Goal: Transaction & Acquisition: Register for event/course

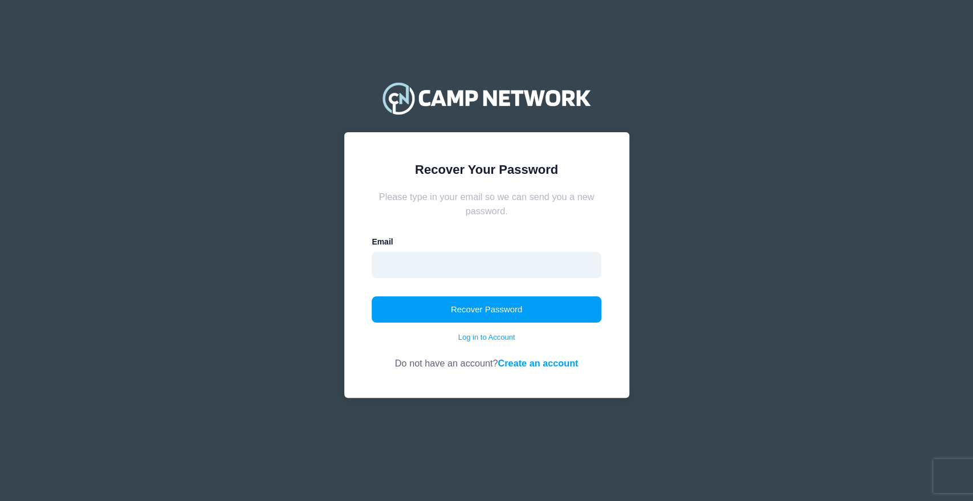
click at [488, 255] on input "email" at bounding box center [487, 265] width 230 height 26
type input "boynton.kevin@gmail.com"
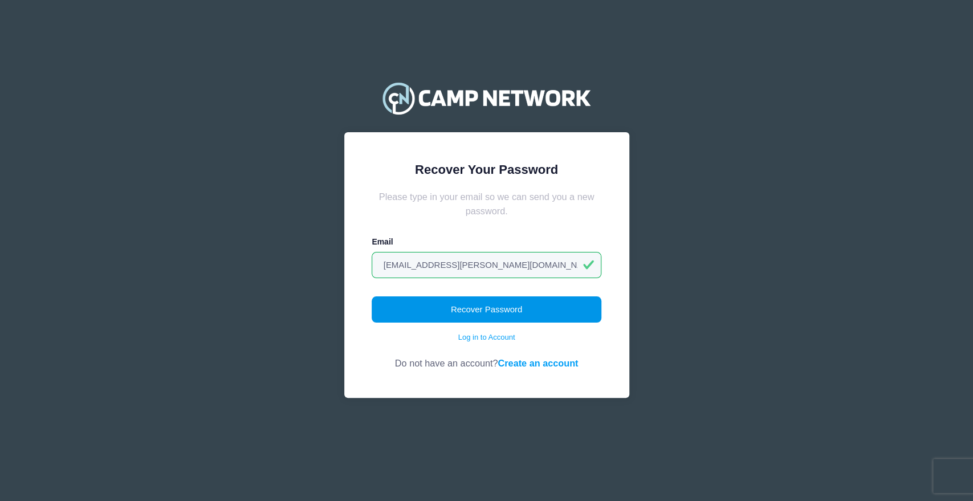
click at [479, 312] on button "Recover Password" at bounding box center [487, 310] width 230 height 26
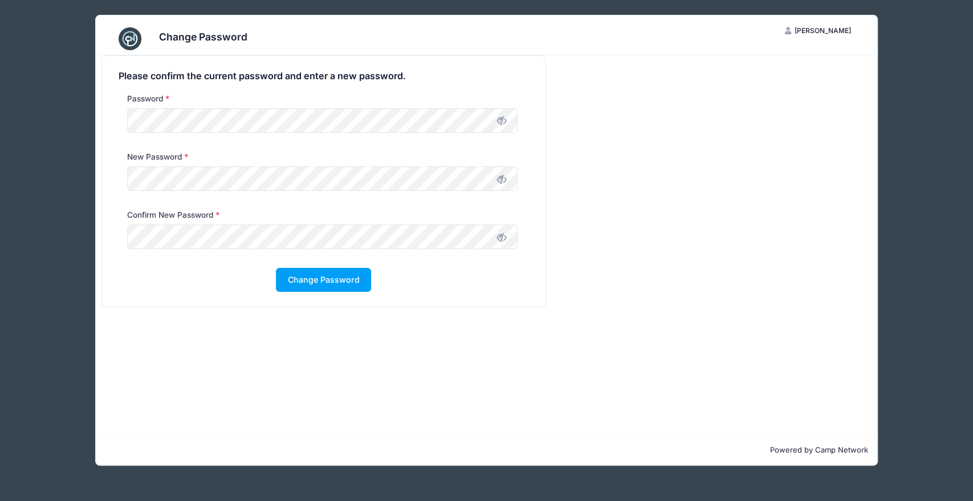
click at [502, 180] on icon at bounding box center [501, 178] width 9 height 9
click at [502, 236] on icon at bounding box center [501, 237] width 9 height 9
click at [347, 280] on button "Change Password" at bounding box center [323, 280] width 95 height 25
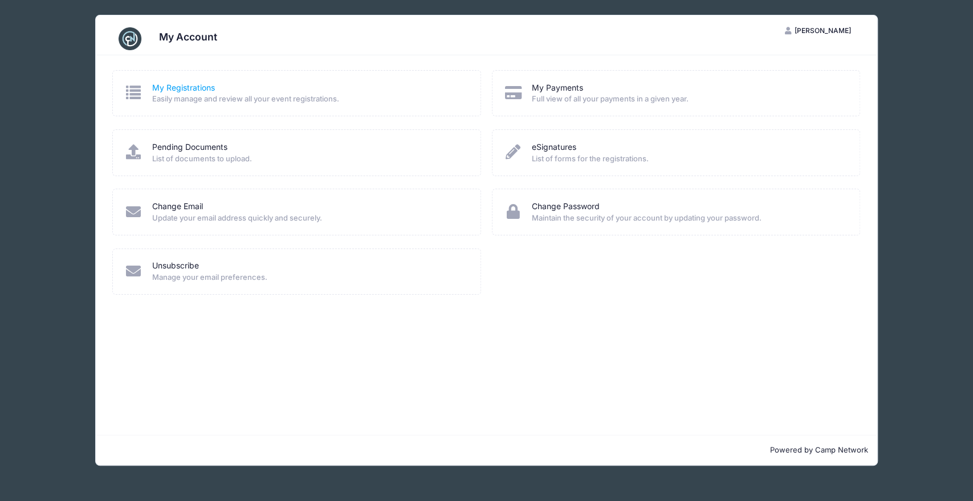
click at [164, 86] on link "My Registrations" at bounding box center [183, 88] width 63 height 12
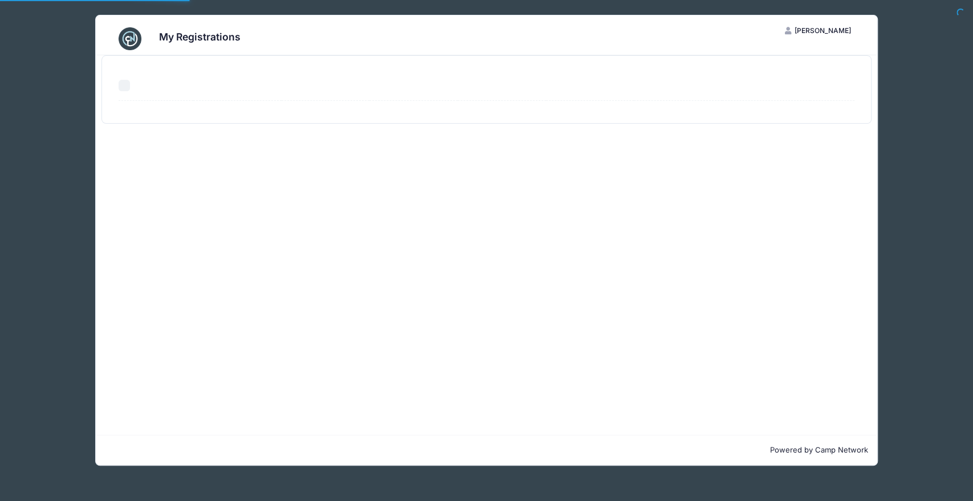
select select "50"
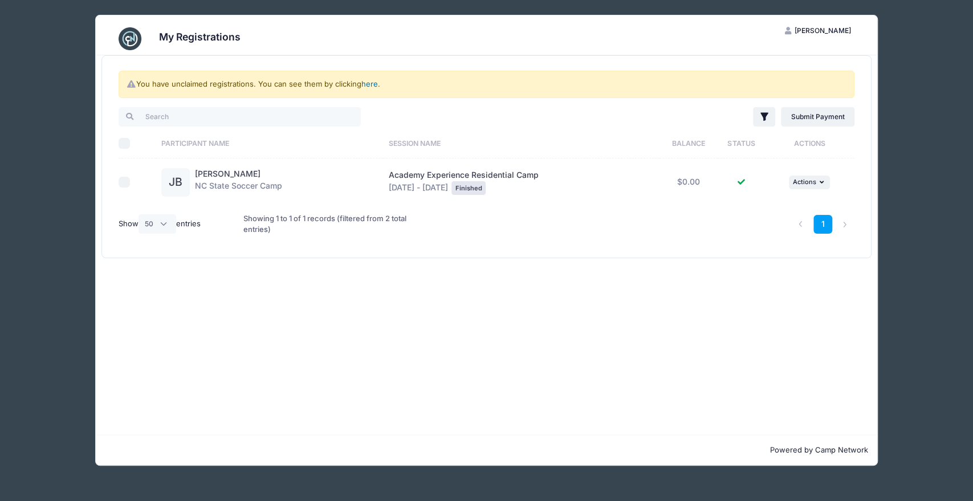
click at [373, 80] on link "here" at bounding box center [369, 83] width 17 height 9
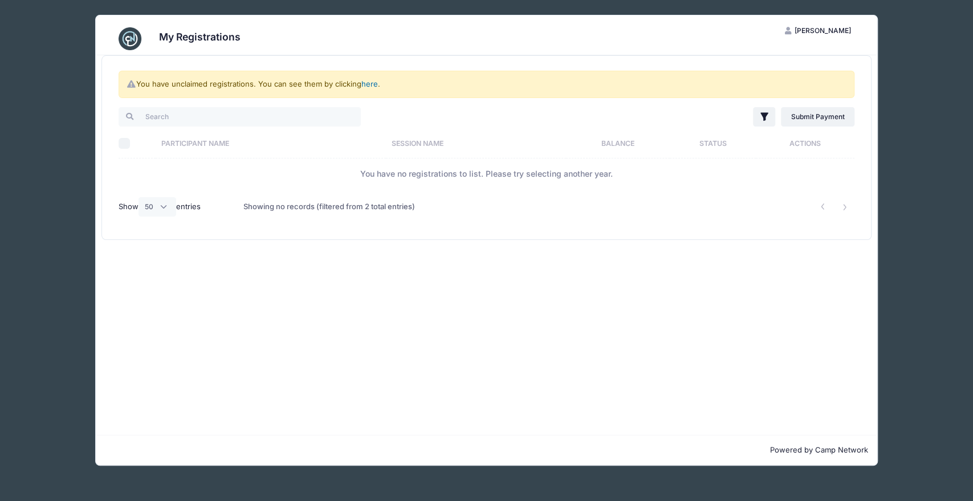
click at [371, 80] on link "here" at bounding box center [369, 83] width 17 height 9
click at [827, 29] on span "Kevin Boynton" at bounding box center [822, 30] width 56 height 9
click at [770, 54] on link "My Account" at bounding box center [790, 59] width 132 height 22
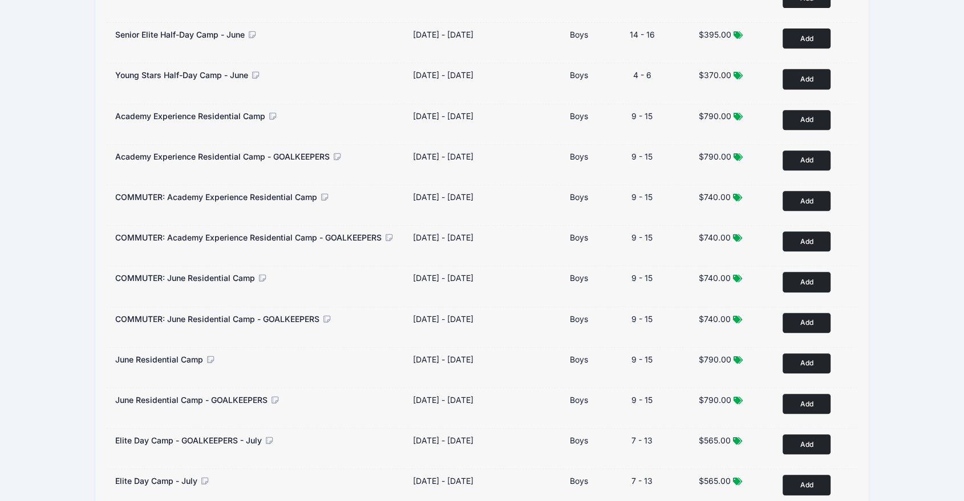
scroll to position [509, 0]
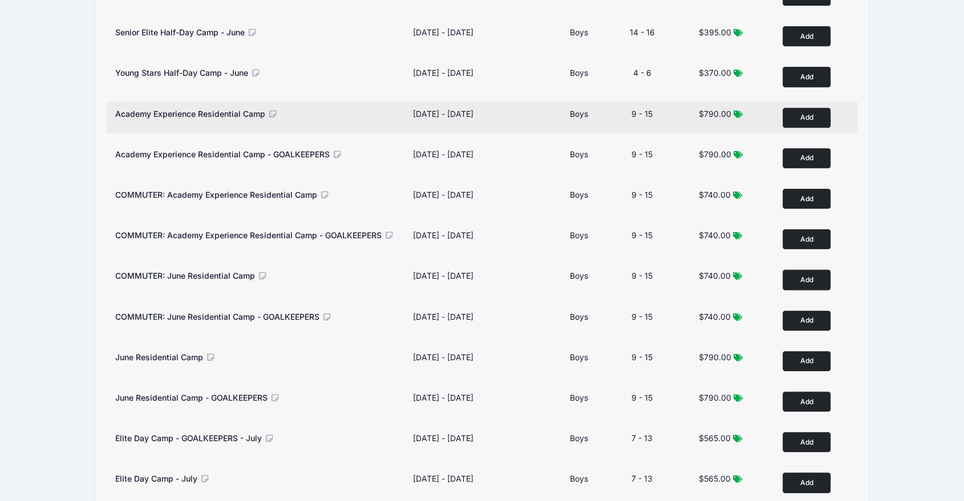
click at [812, 117] on button "Add to Cart" at bounding box center [806, 118] width 48 height 20
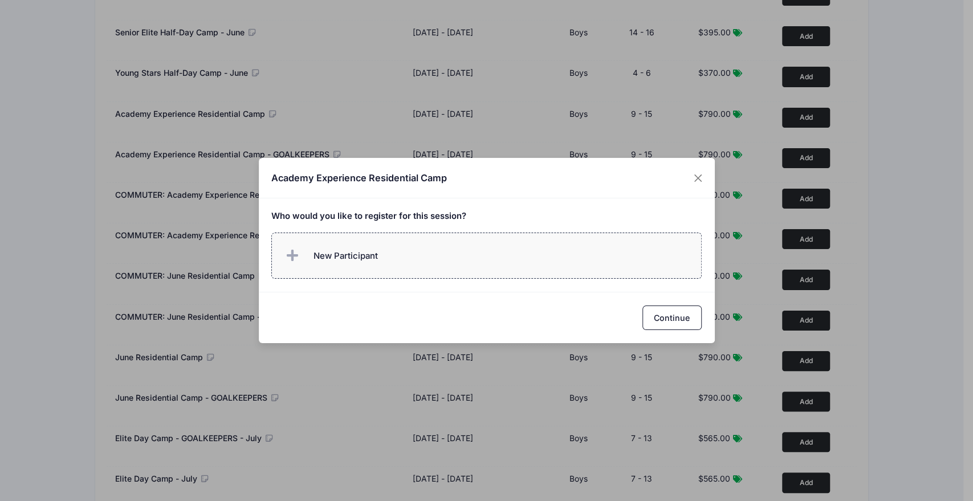
click at [356, 260] on span "New Participant" at bounding box center [346, 256] width 64 height 13
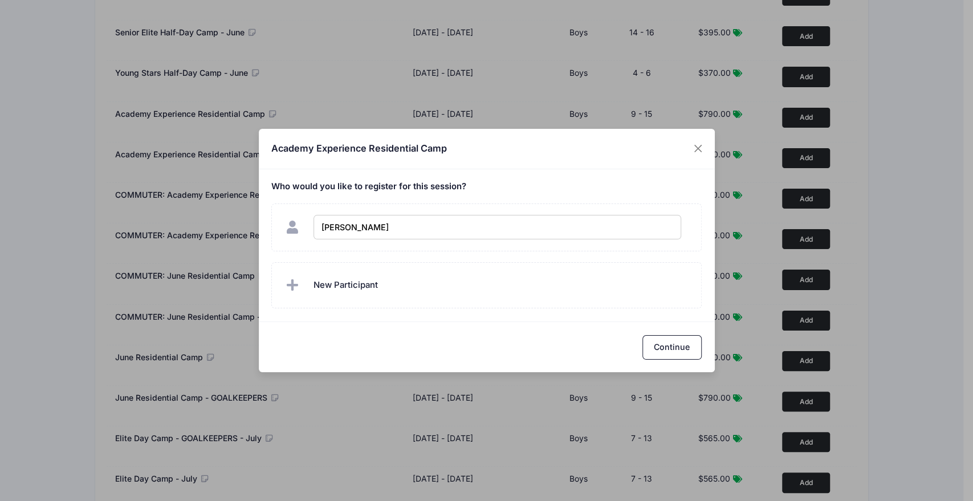
type input "Jonathan Boynton"
checkbox input "true"
click at [671, 353] on button "Continue" at bounding box center [672, 347] width 59 height 25
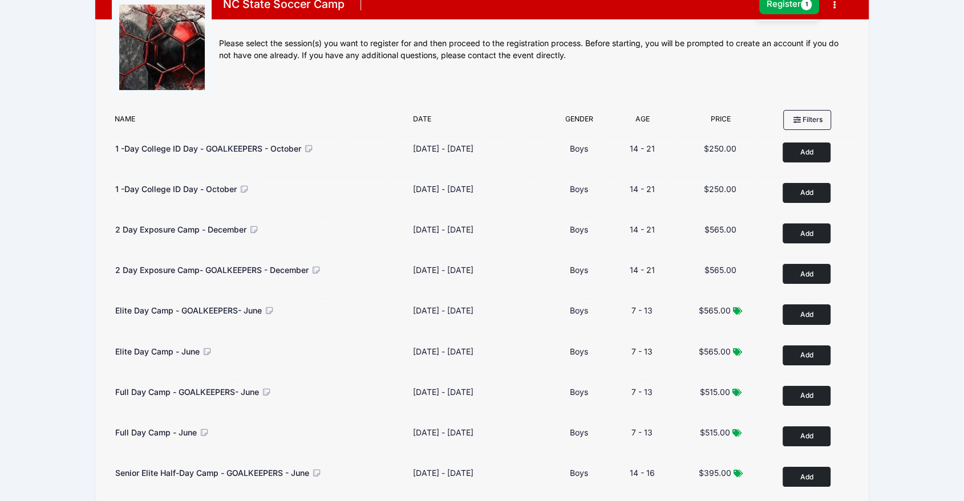
scroll to position [0, 0]
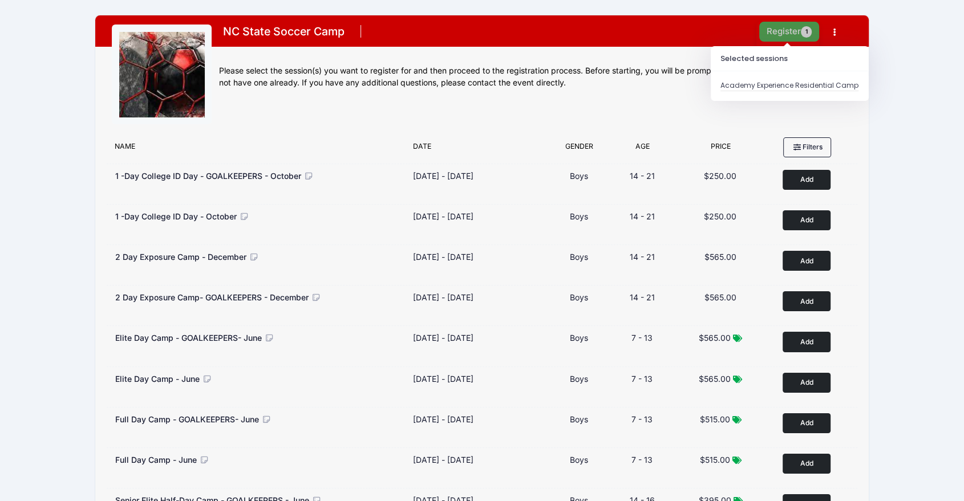
click at [793, 27] on button "Register 1" at bounding box center [789, 32] width 60 height 20
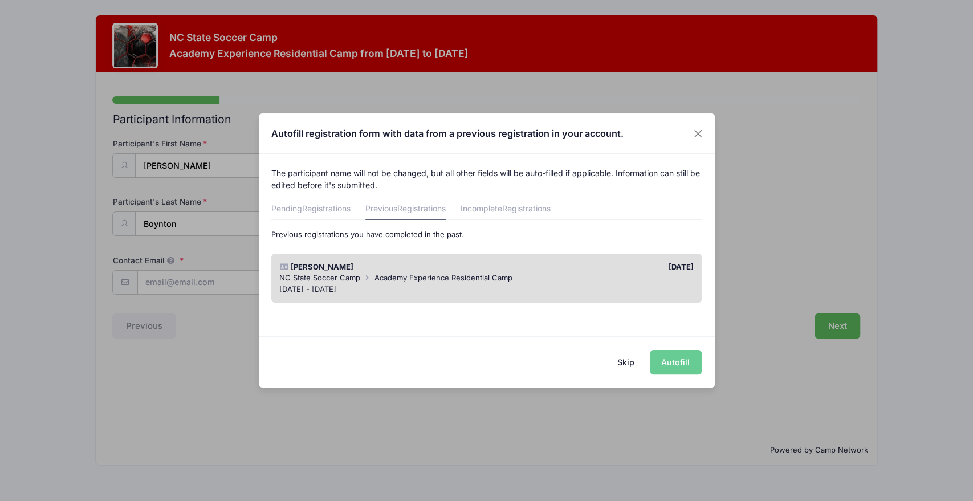
click at [584, 282] on div "NC State Soccer Camp Academy Experience Residential Camp" at bounding box center [486, 278] width 415 height 11
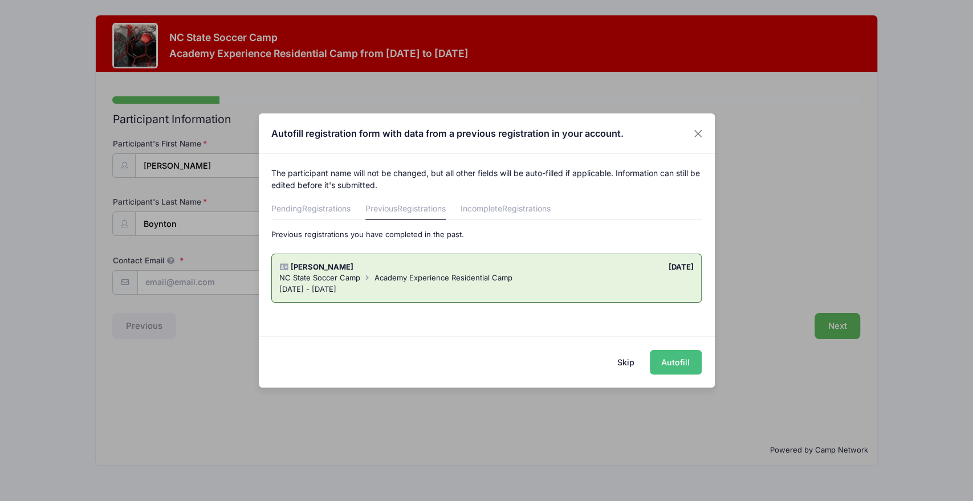
click at [672, 363] on button "Autofill" at bounding box center [676, 362] width 52 height 25
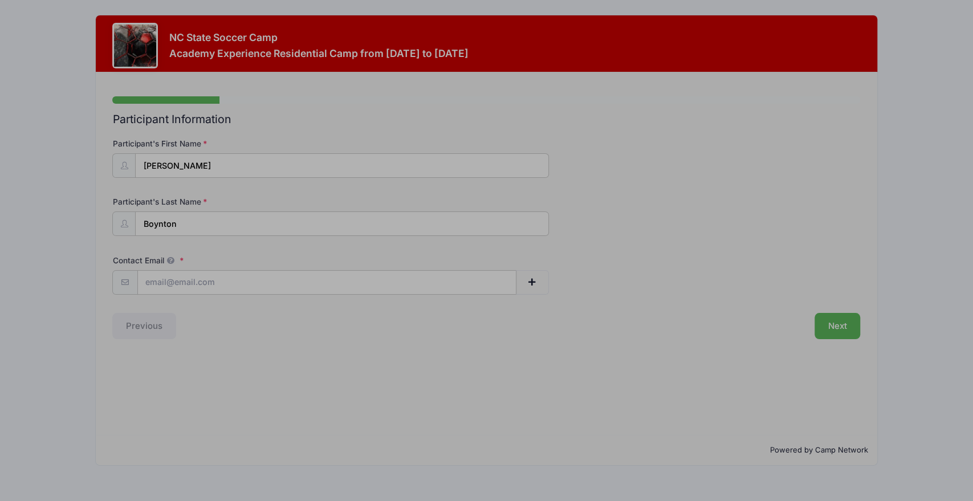
type input "boynton.kevin@gmail.com"
type input "08/30/2013"
type input "404 Center Pointe Drive"
type input "Cary"
select select "NC"
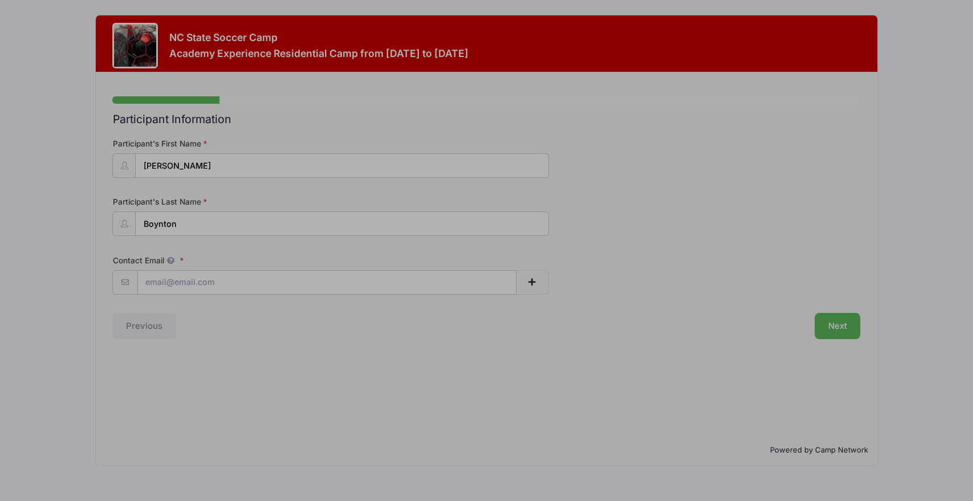
type input "27513"
select select "YES"
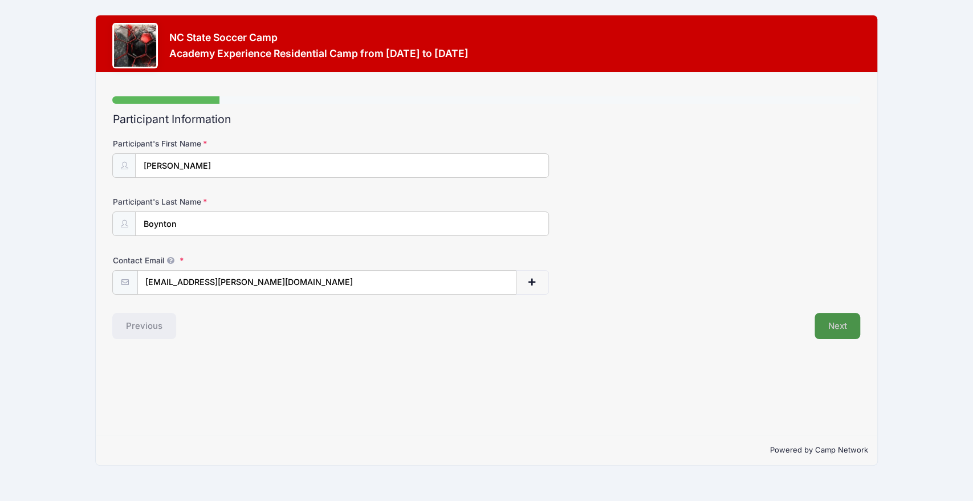
click at [848, 331] on button "Next" at bounding box center [838, 326] width 46 height 26
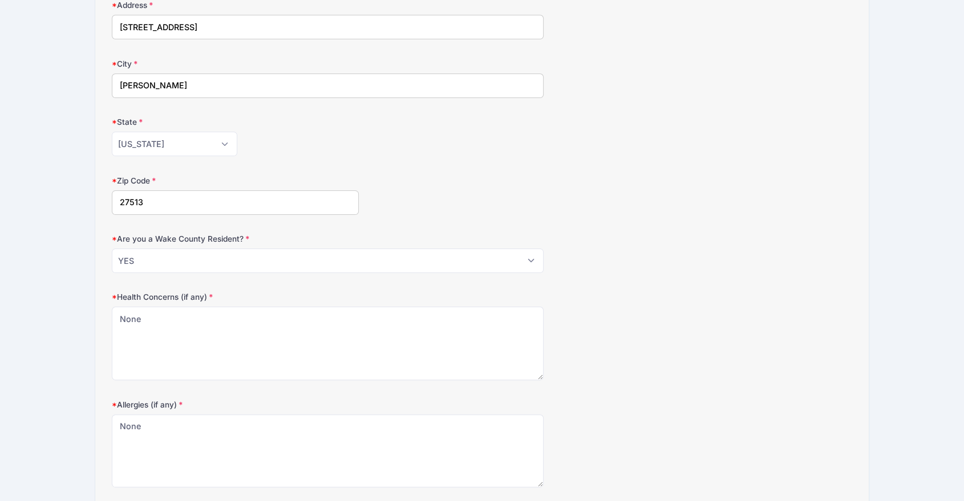
scroll to position [287, 0]
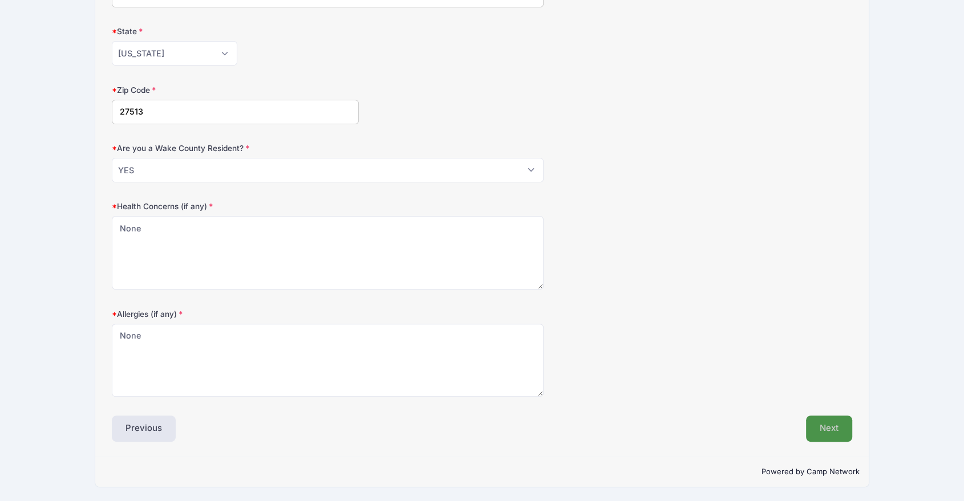
click at [832, 427] on button "Next" at bounding box center [829, 429] width 46 height 26
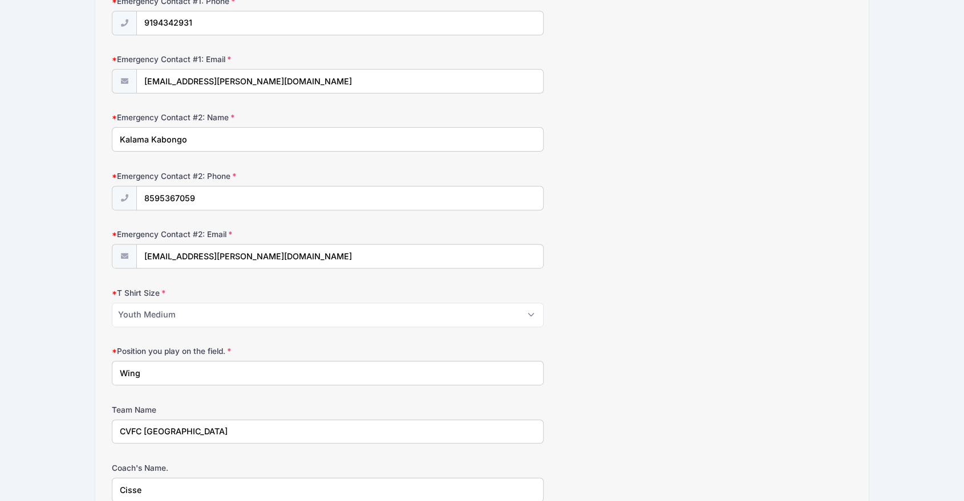
scroll to position [374, 0]
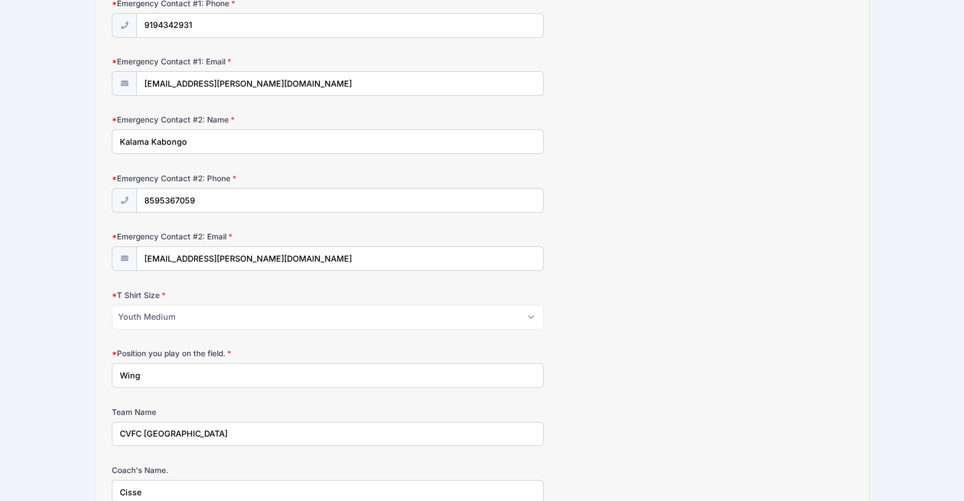
drag, startPoint x: 224, startPoint y: 146, endPoint x: 103, endPoint y: 152, distance: 121.0
click at [103, 152] on div "Step 3 /7 Step 1 Step 2 Step 3 Step 4 Policies Extra Items Summary Participant …" at bounding box center [481, 327] width 773 height 1259
type input "Shelley Henderson"
type input "(919) 539-2075"
type input "shenderson5@wcpss.net"
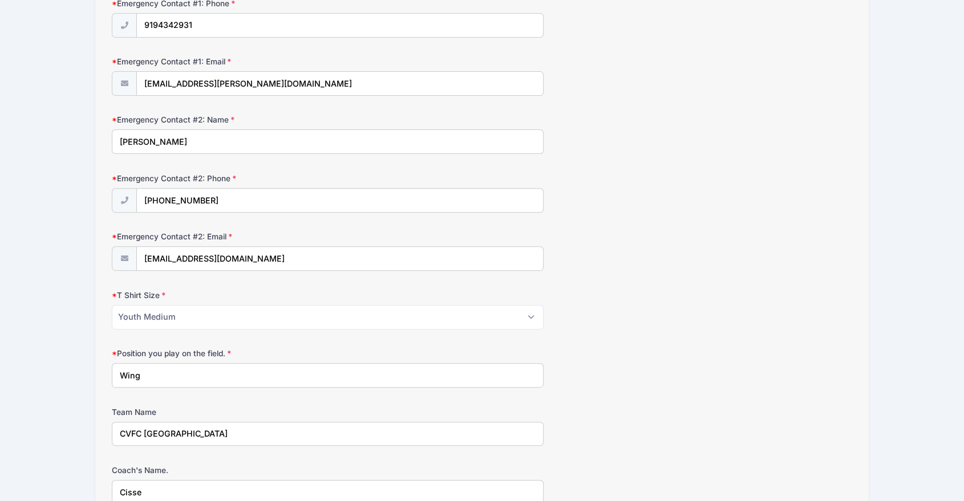
click at [53, 231] on div "NC State Soccer Camp Academy Experience Residential Camp from 06/21 to 06/24/20…" at bounding box center [481, 314] width 929 height 1376
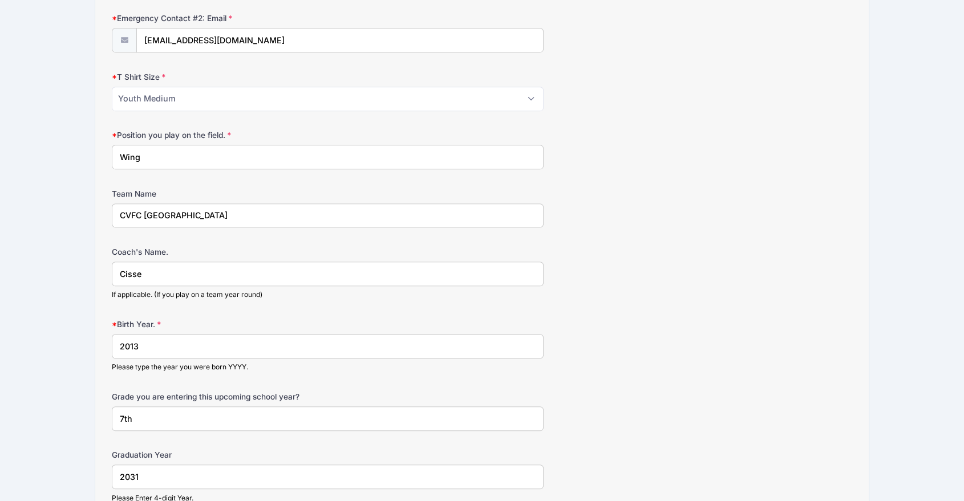
scroll to position [593, 0]
click at [196, 213] on input "CVFC Cardiff" at bounding box center [328, 215] width 432 height 25
type input "CVFC Cardiff NPL U13"
drag, startPoint x: 167, startPoint y: 274, endPoint x: 90, endPoint y: 274, distance: 77.0
click at [90, 274] on div "NC State Soccer Camp Academy Experience Residential Camp from 06/21 to 06/24/20…" at bounding box center [481, 95] width 929 height 1376
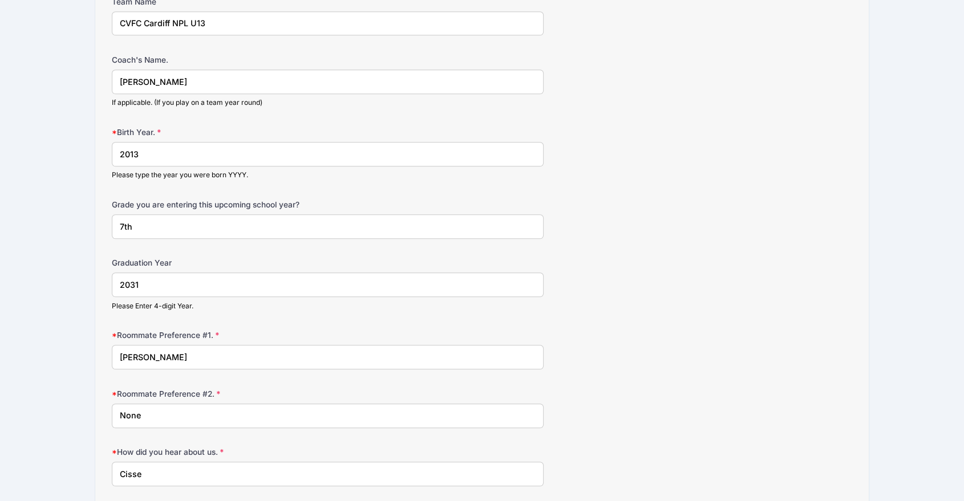
scroll to position [788, 0]
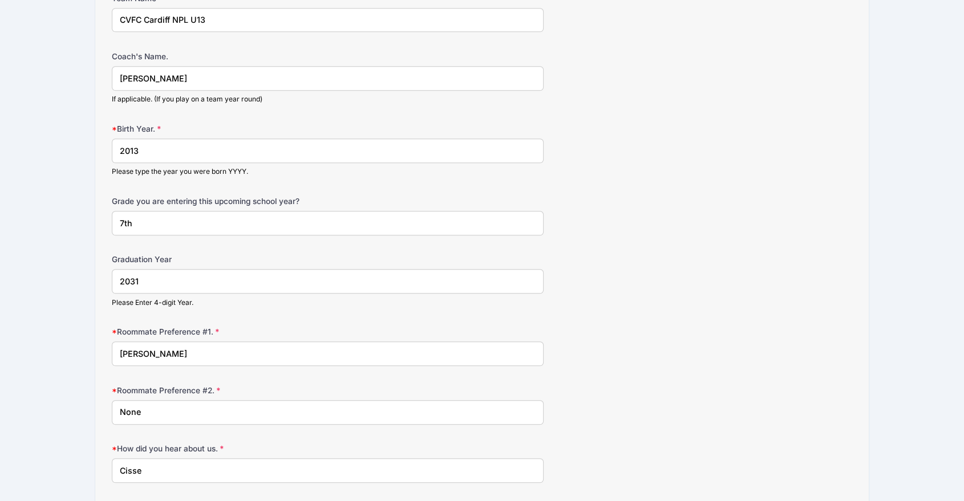
type input "Osman"
click at [123, 223] on input "7th" at bounding box center [328, 223] width 432 height 25
type input "8th"
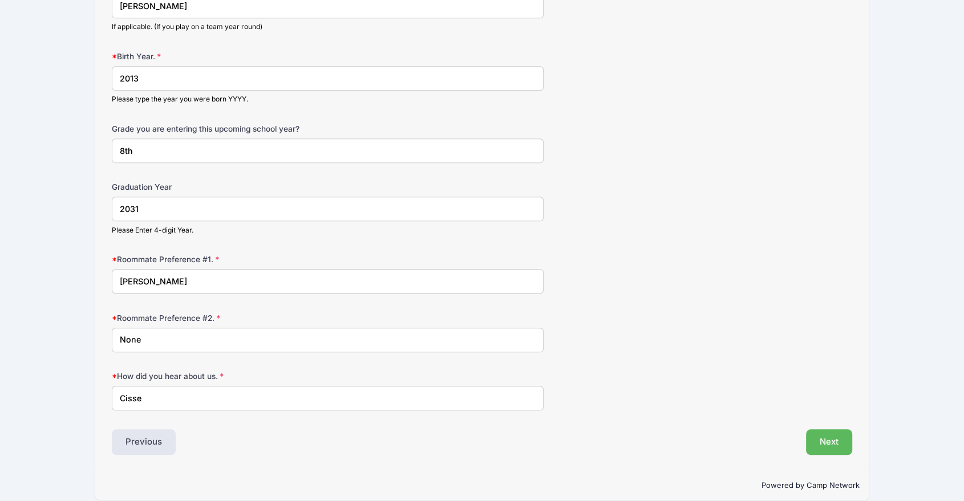
scroll to position [872, 0]
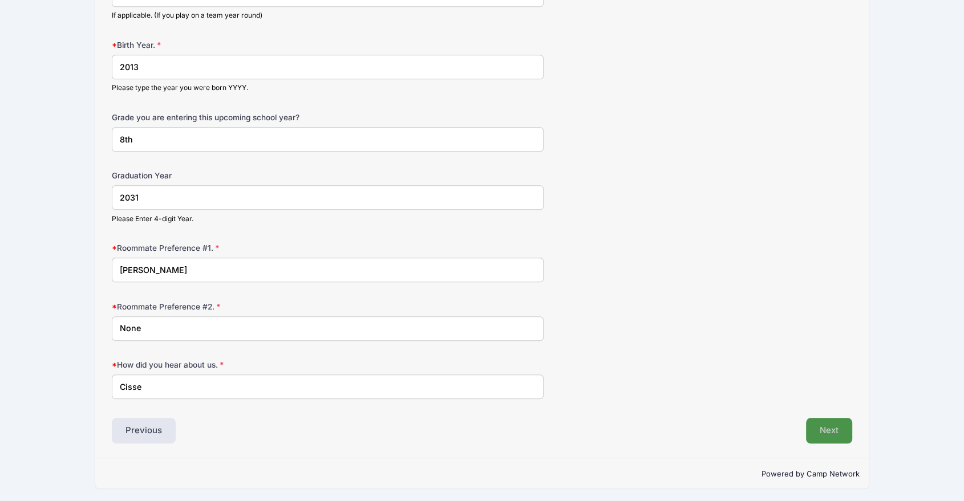
click at [826, 421] on button "Next" at bounding box center [829, 431] width 46 height 26
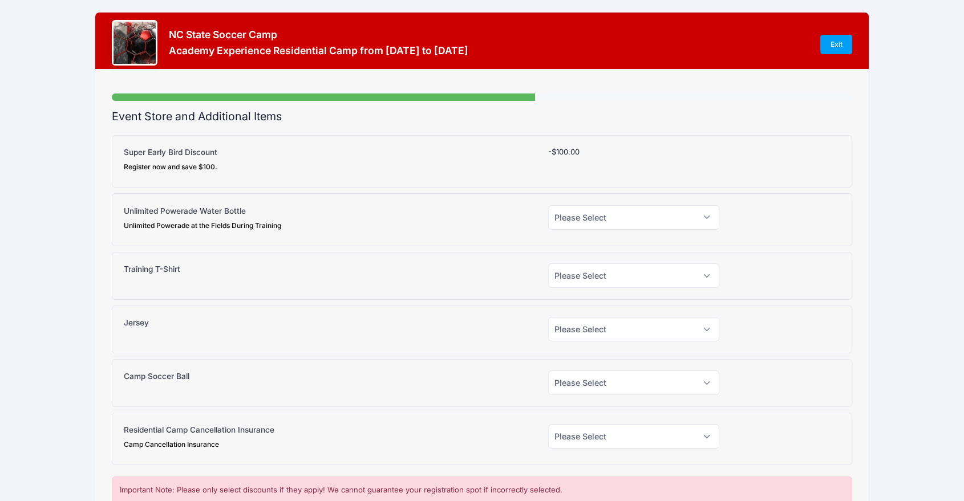
scroll to position [0, 0]
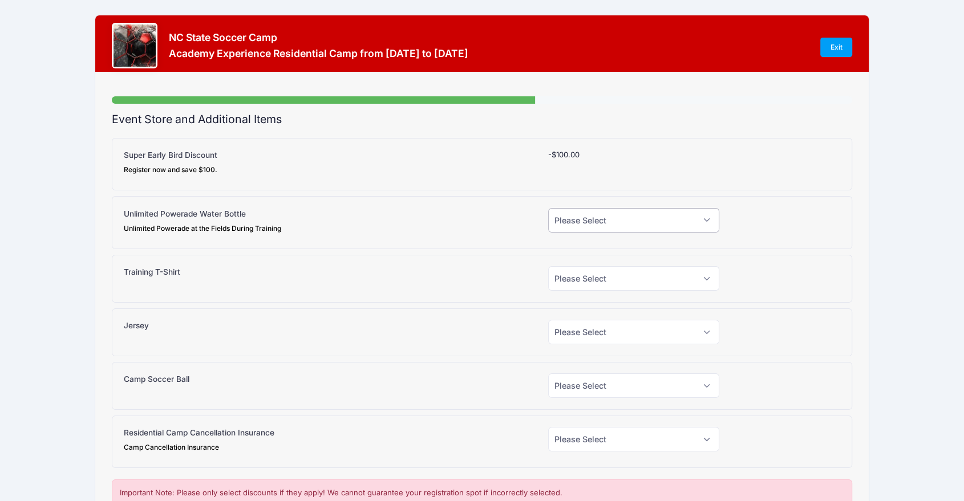
click at [705, 218] on select "Please Select Yes (+$15.00) No" at bounding box center [633, 220] width 171 height 25
select select "1"
click at [548, 208] on select "Please Select Yes (+$15.00) No" at bounding box center [633, 220] width 171 height 25
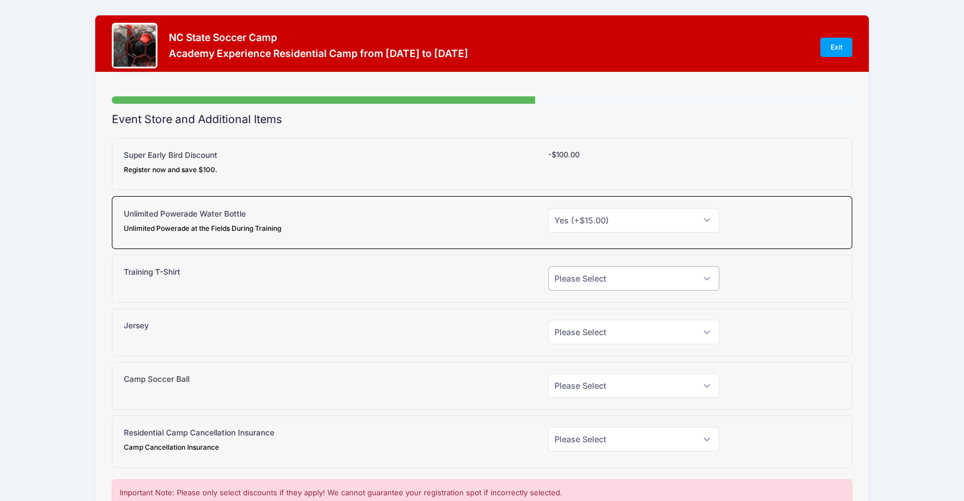
click at [693, 276] on select "Please Select Yes (+$20.00) No" at bounding box center [633, 278] width 171 height 25
select select "1"
click at [548, 266] on select "Please Select Yes (+$20.00) No" at bounding box center [633, 278] width 171 height 25
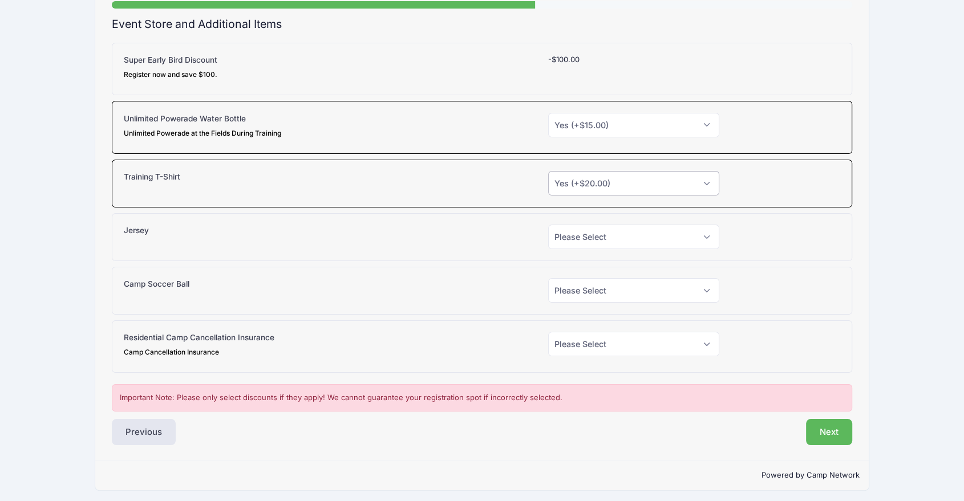
scroll to position [98, 0]
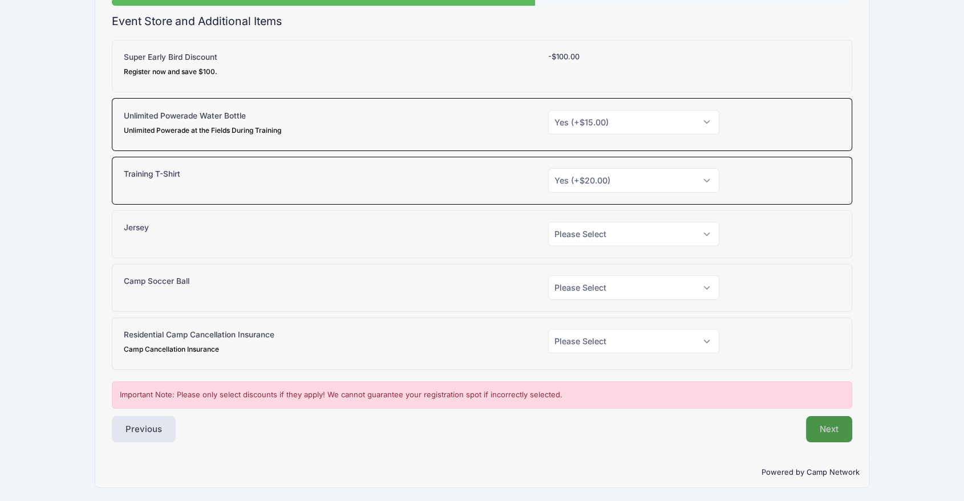
click at [830, 424] on button "Next" at bounding box center [829, 429] width 46 height 26
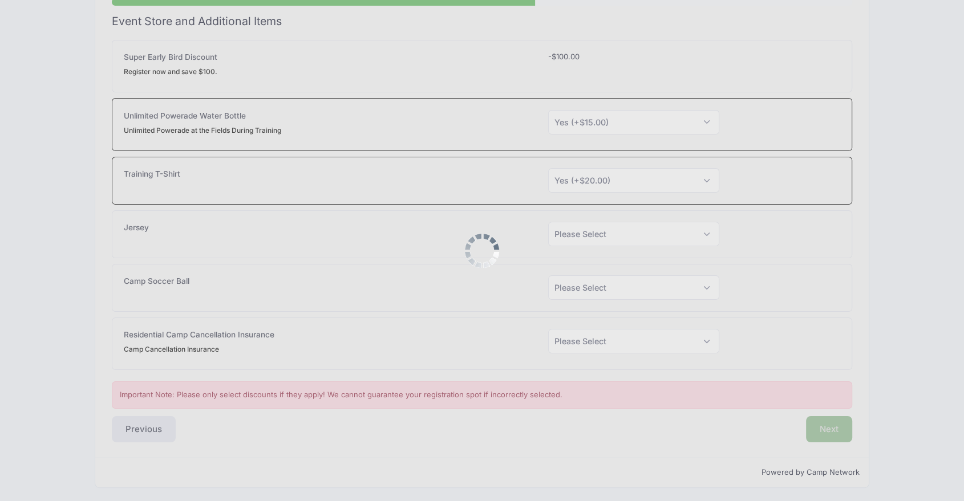
scroll to position [112, 0]
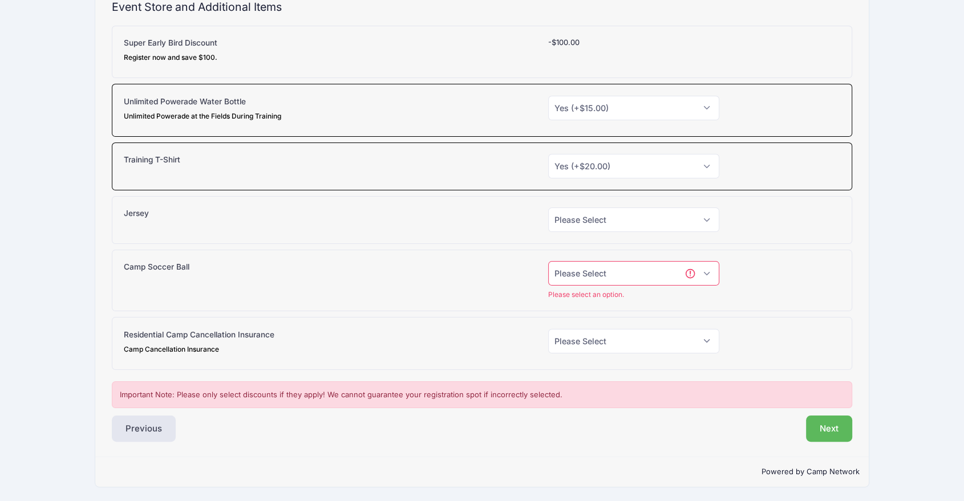
click at [710, 272] on select "Please Select Yes (+$38.00) No" at bounding box center [633, 273] width 171 height 25
select select "0"
click at [548, 274] on select "Please Select Yes (+$38.00) No" at bounding box center [633, 273] width 171 height 25
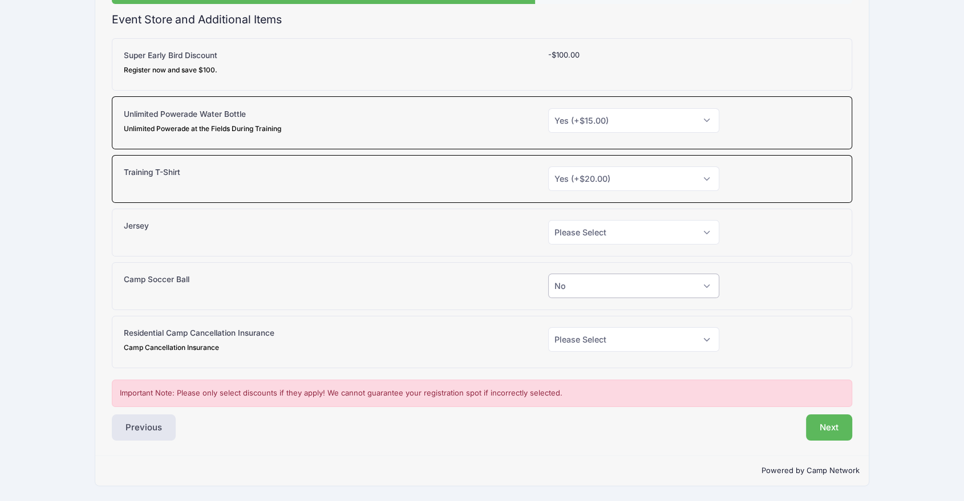
scroll to position [98, 0]
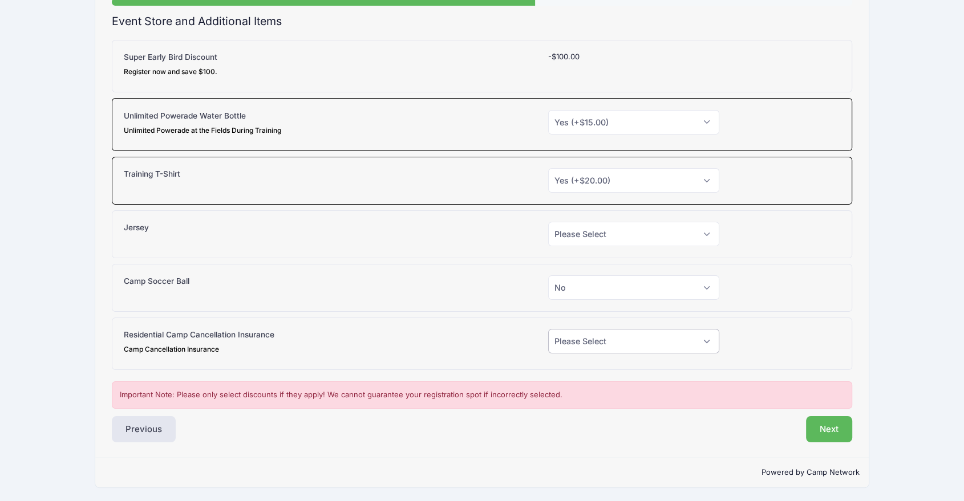
click at [708, 342] on select "Please Select Yes (+$130.00) No" at bounding box center [633, 341] width 171 height 25
select select "0"
click at [548, 329] on select "Please Select Yes (+$130.00) No" at bounding box center [633, 341] width 171 height 25
click at [697, 236] on select "Please Select Yes (+$30.00) No" at bounding box center [633, 234] width 171 height 25
select select "0"
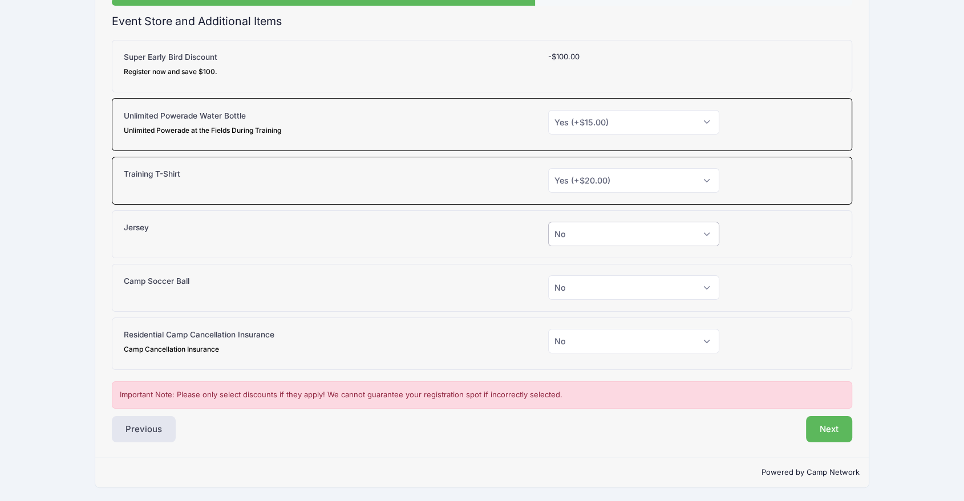
click at [548, 222] on select "Please Select Yes (+$30.00) No" at bounding box center [633, 234] width 171 height 25
click at [826, 427] on button "Next" at bounding box center [829, 429] width 46 height 26
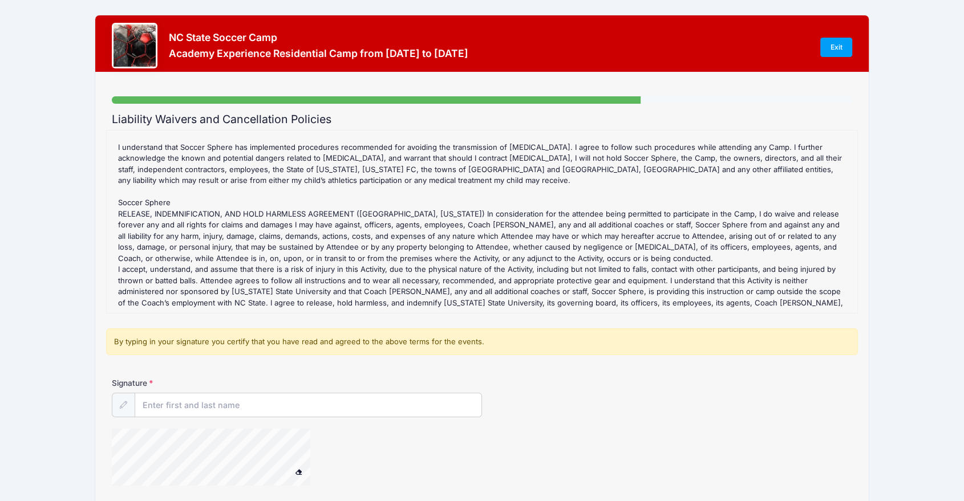
scroll to position [952, 0]
click at [285, 412] on input "Signature" at bounding box center [308, 405] width 346 height 25
type input "Kevin Boynton"
click at [366, 443] on div at bounding box center [358, 459] width 493 height 60
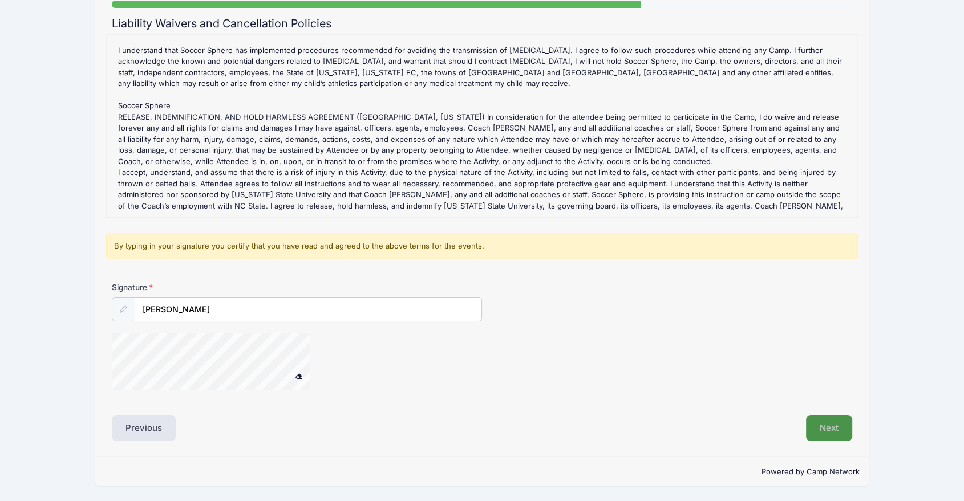
click at [830, 432] on button "Next" at bounding box center [829, 428] width 46 height 26
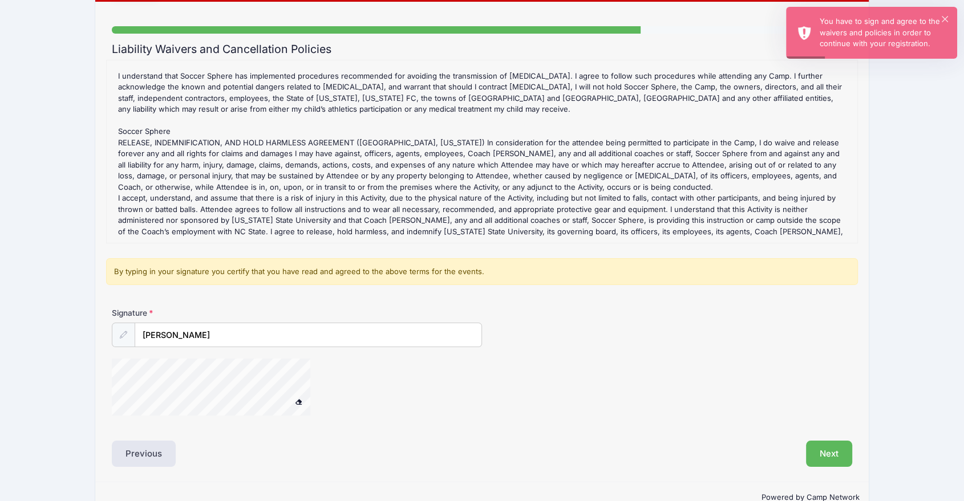
scroll to position [68, 0]
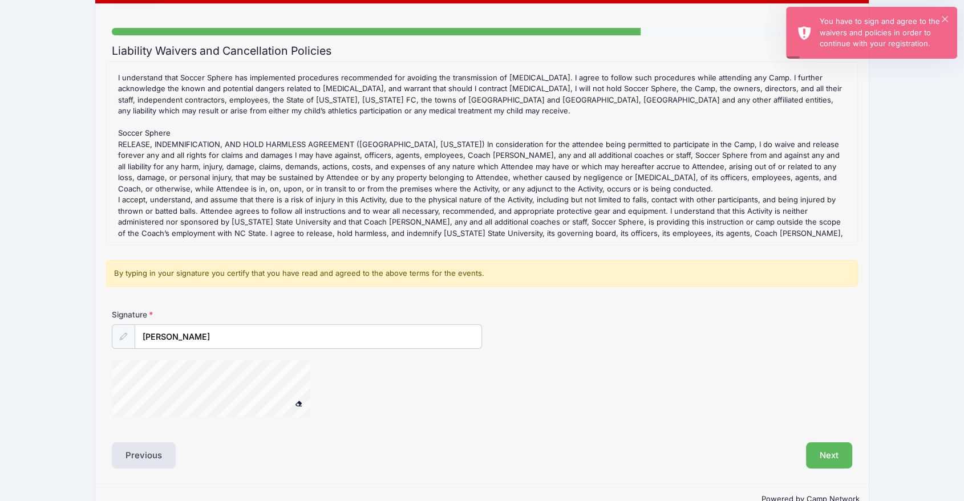
click at [298, 404] on span at bounding box center [299, 403] width 8 height 6
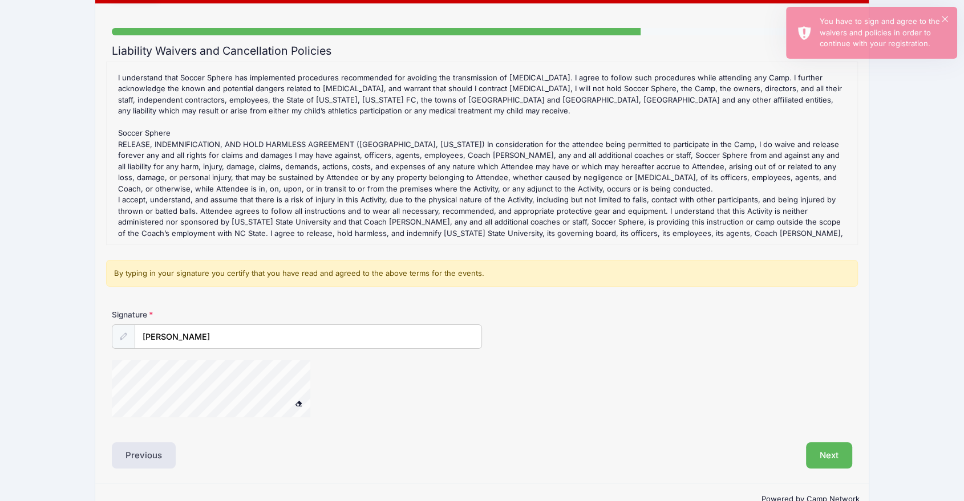
scroll to position [96, 0]
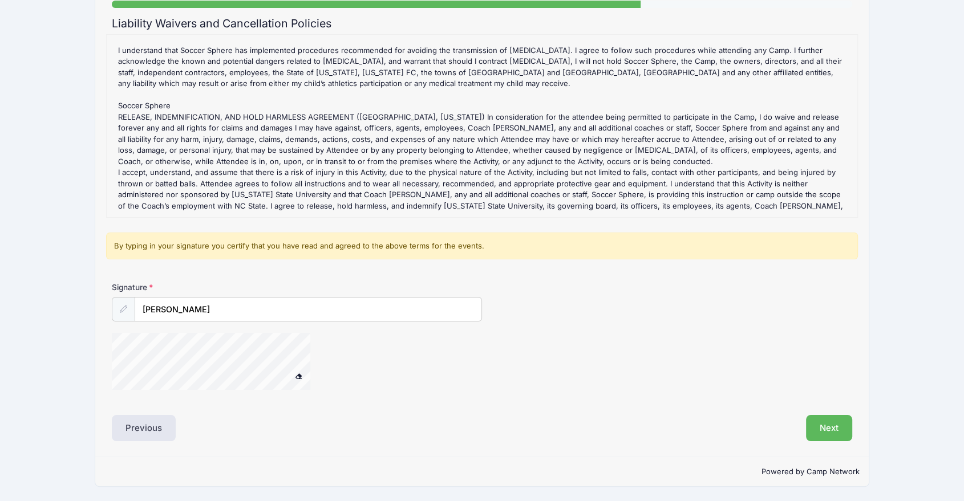
click at [295, 373] on span at bounding box center [299, 376] width 8 height 6
click at [308, 371] on div at bounding box center [226, 363] width 228 height 60
click at [838, 425] on button "Next" at bounding box center [829, 428] width 46 height 26
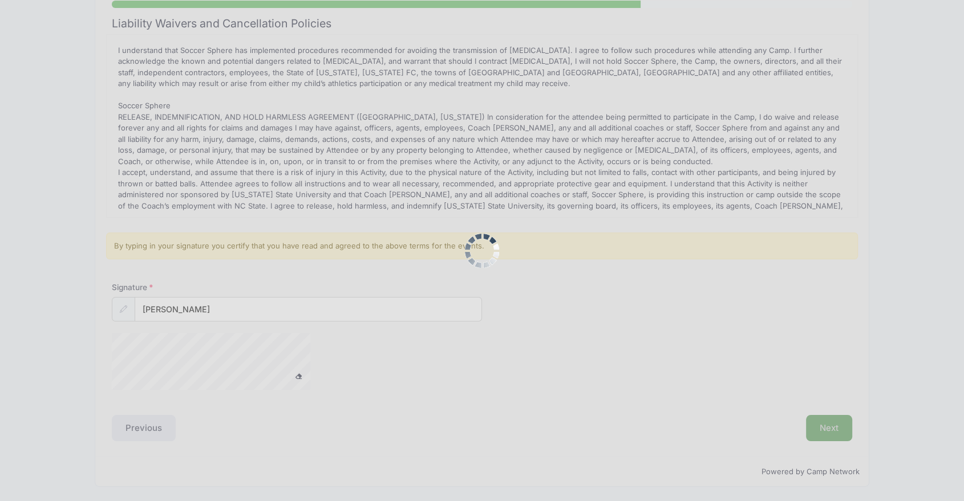
scroll to position [0, 0]
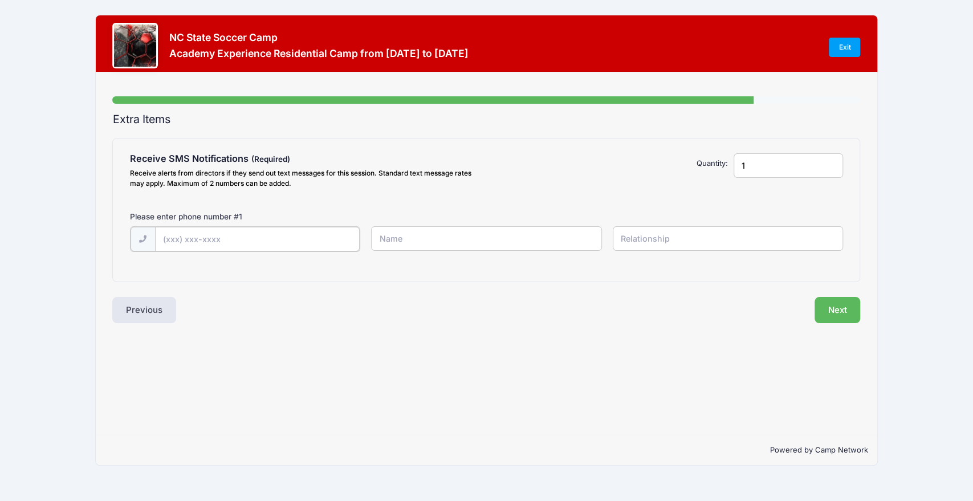
click at [271, 232] on input "text" at bounding box center [257, 239] width 205 height 25
type input "(518) 424-9267"
type input "Kevin Boynton"
type input "Father"
click at [841, 308] on button "Next" at bounding box center [838, 309] width 46 height 26
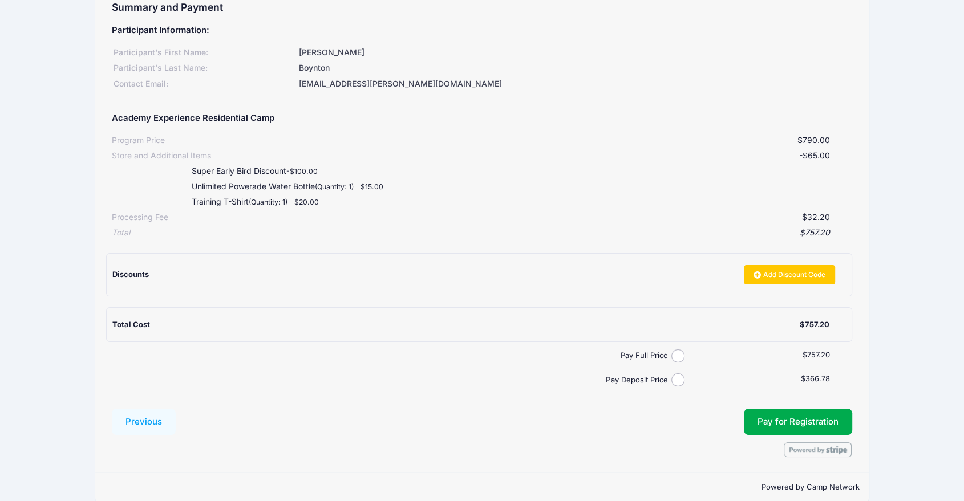
scroll to position [128, 0]
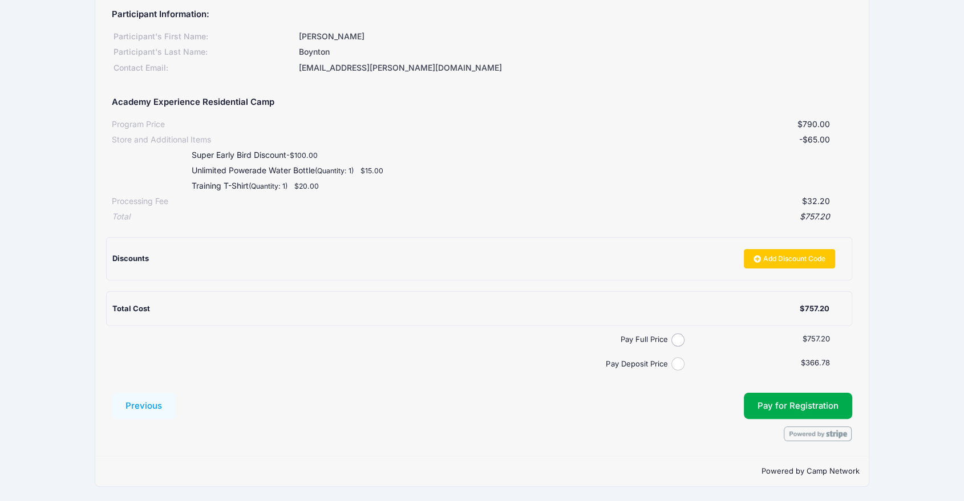
click at [673, 363] on input "Pay Deposit Price" at bounding box center [677, 364] width 13 height 13
radio input "true"
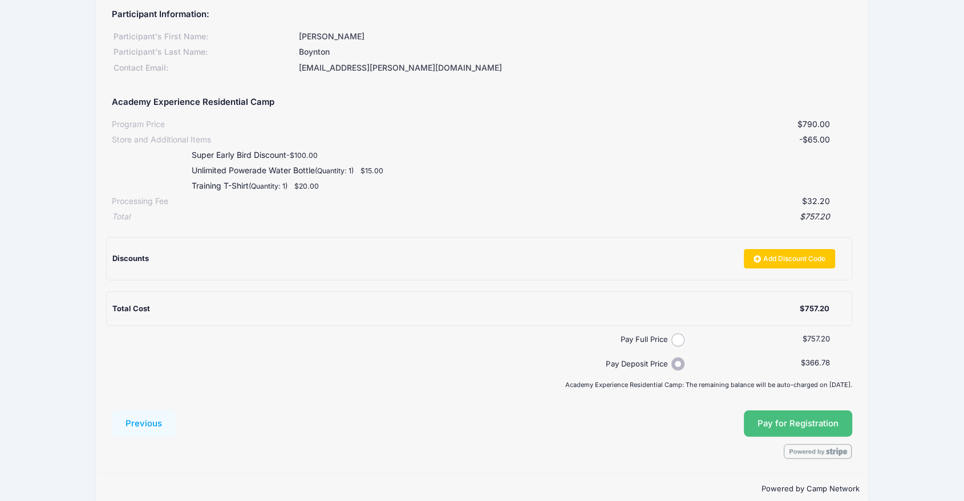
click at [794, 419] on button "Pay for Registration" at bounding box center [798, 424] width 108 height 26
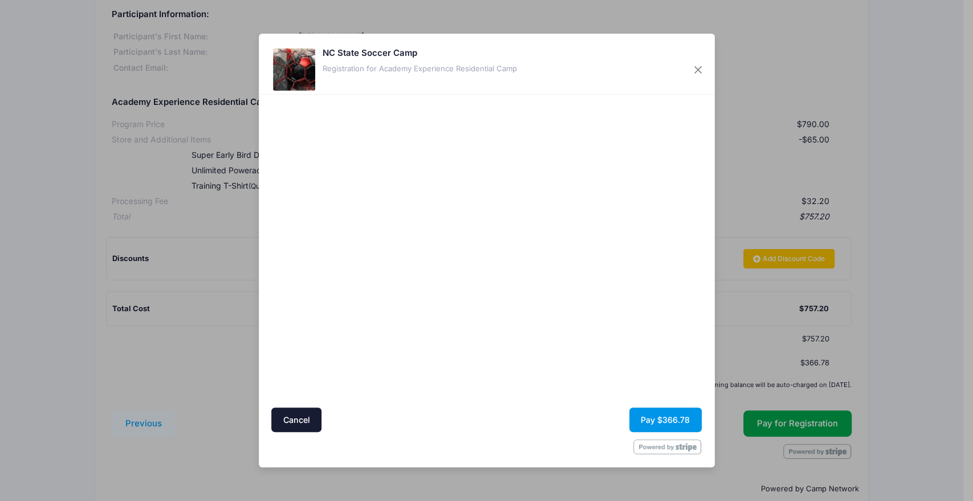
click at [672, 419] on button "Pay $366.78" at bounding box center [666, 420] width 72 height 25
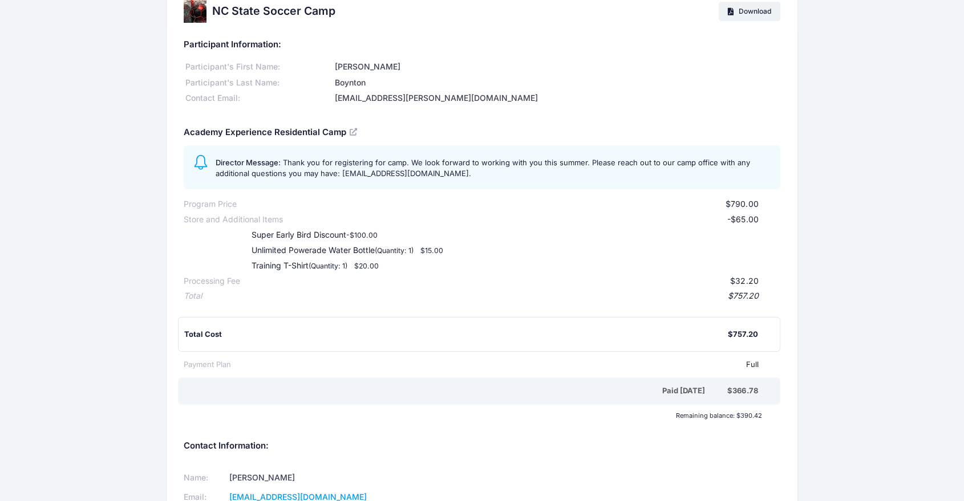
scroll to position [25, 0]
